Goal: Task Accomplishment & Management: Understand process/instructions

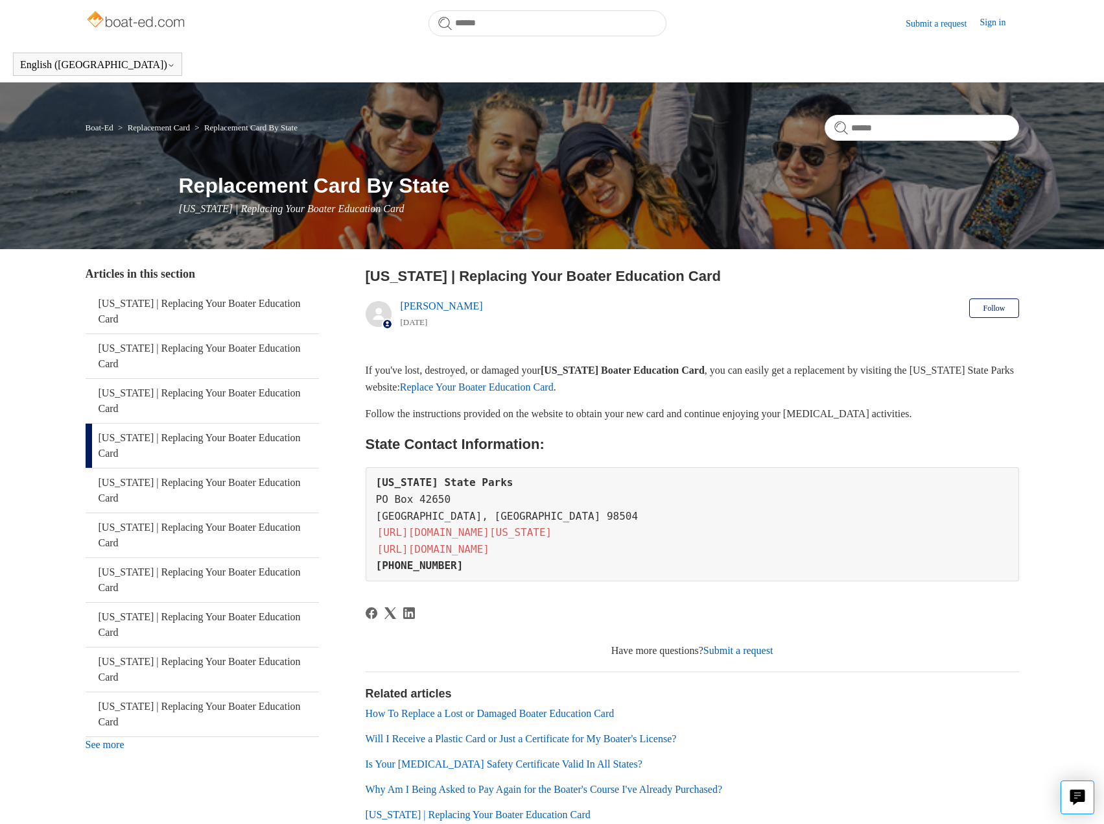
click at [86, 423] on link "[US_STATE] | Replacing Your Boater Education Card" at bounding box center [202, 445] width 233 height 44
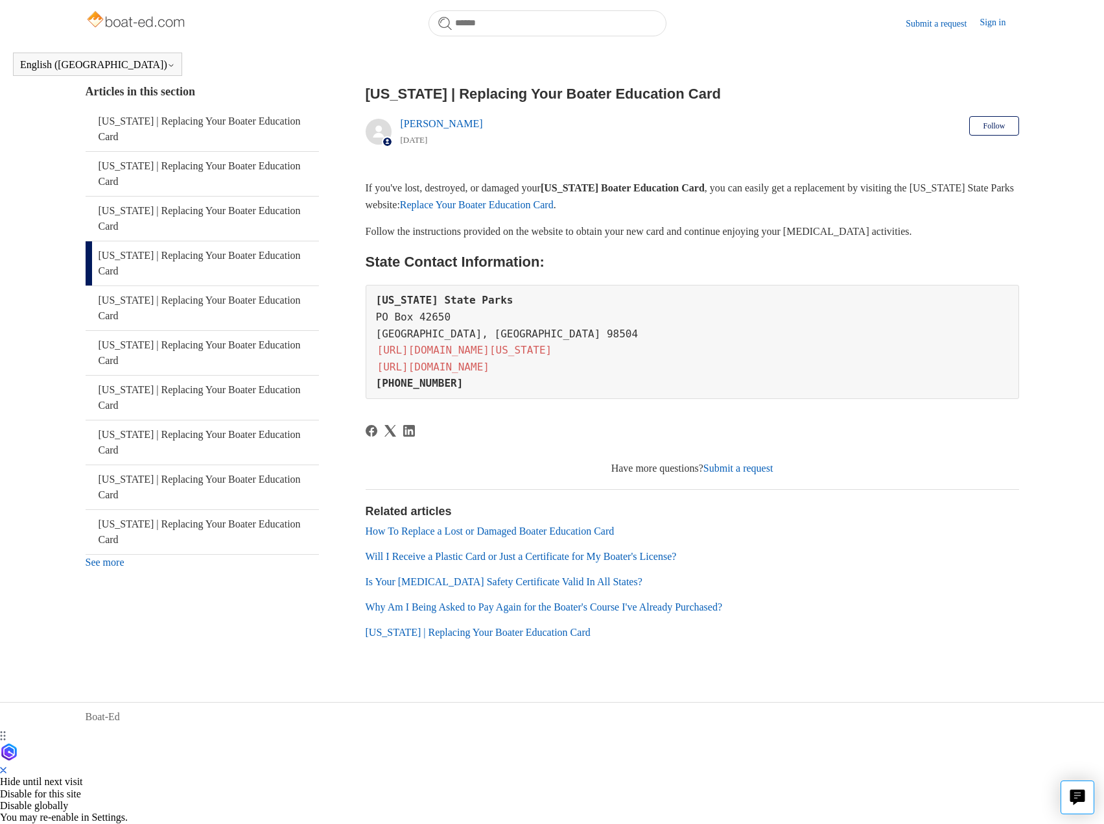
scroll to position [483, 0]
click at [366, 213] on p "If you've lost, destroyed, or damaged your [US_STATE] Boater Education Card , y…" at bounding box center [693, 196] width 654 height 33
click at [366, 213] on p "If you've lost, destroyed, or damaged your Washington Boater Education Card , y…" at bounding box center [693, 196] width 654 height 33
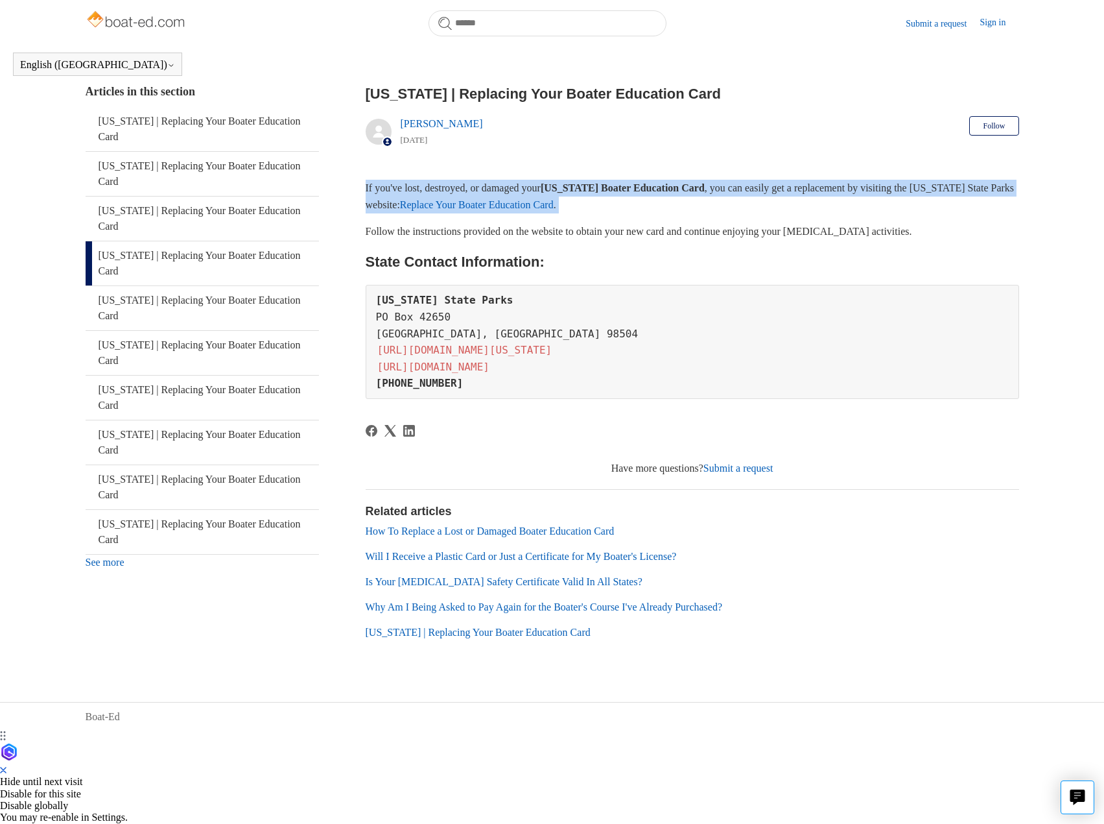
click at [366, 213] on p "If you've lost, destroyed, or damaged your Washington Boater Education Card , y…" at bounding box center [693, 196] width 654 height 33
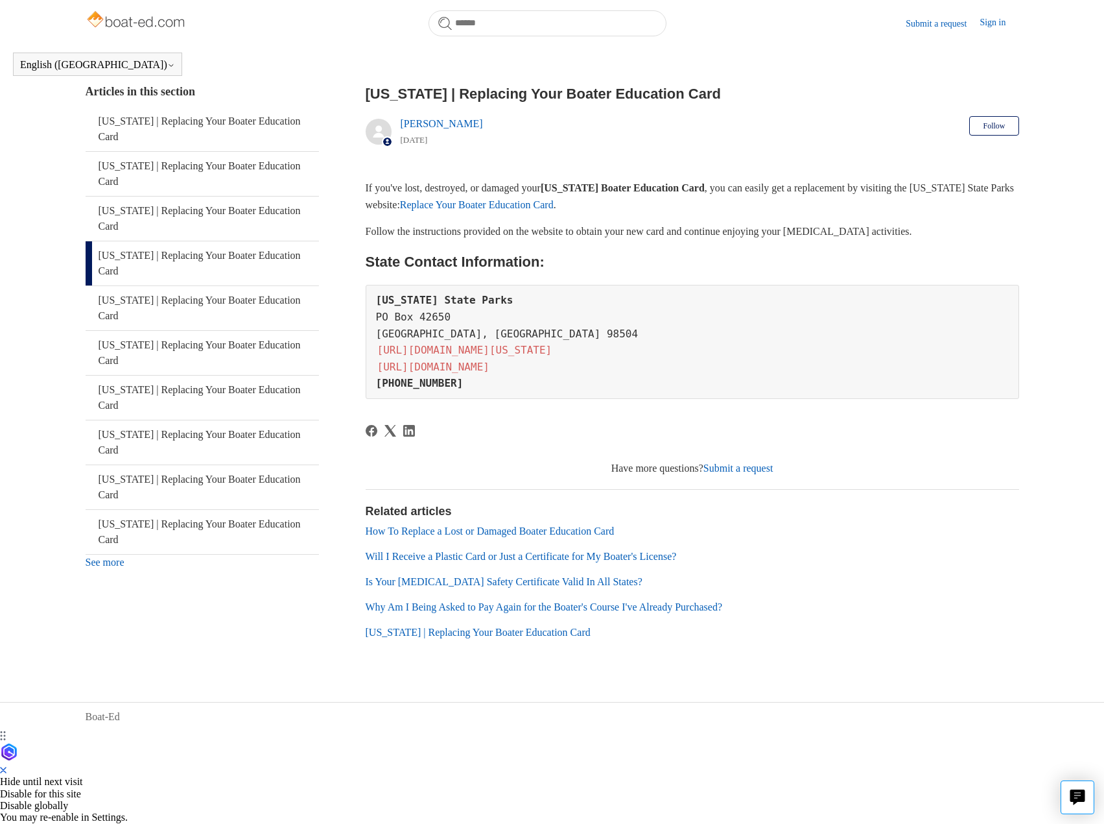
click at [769, 399] on div "If you've lost, destroyed, or damaged your Washington Boater Education Card , y…" at bounding box center [693, 289] width 654 height 219
click at [554, 210] on link "Replace Your Boater Education Card" at bounding box center [477, 204] width 154 height 11
